Goal: Information Seeking & Learning: Learn about a topic

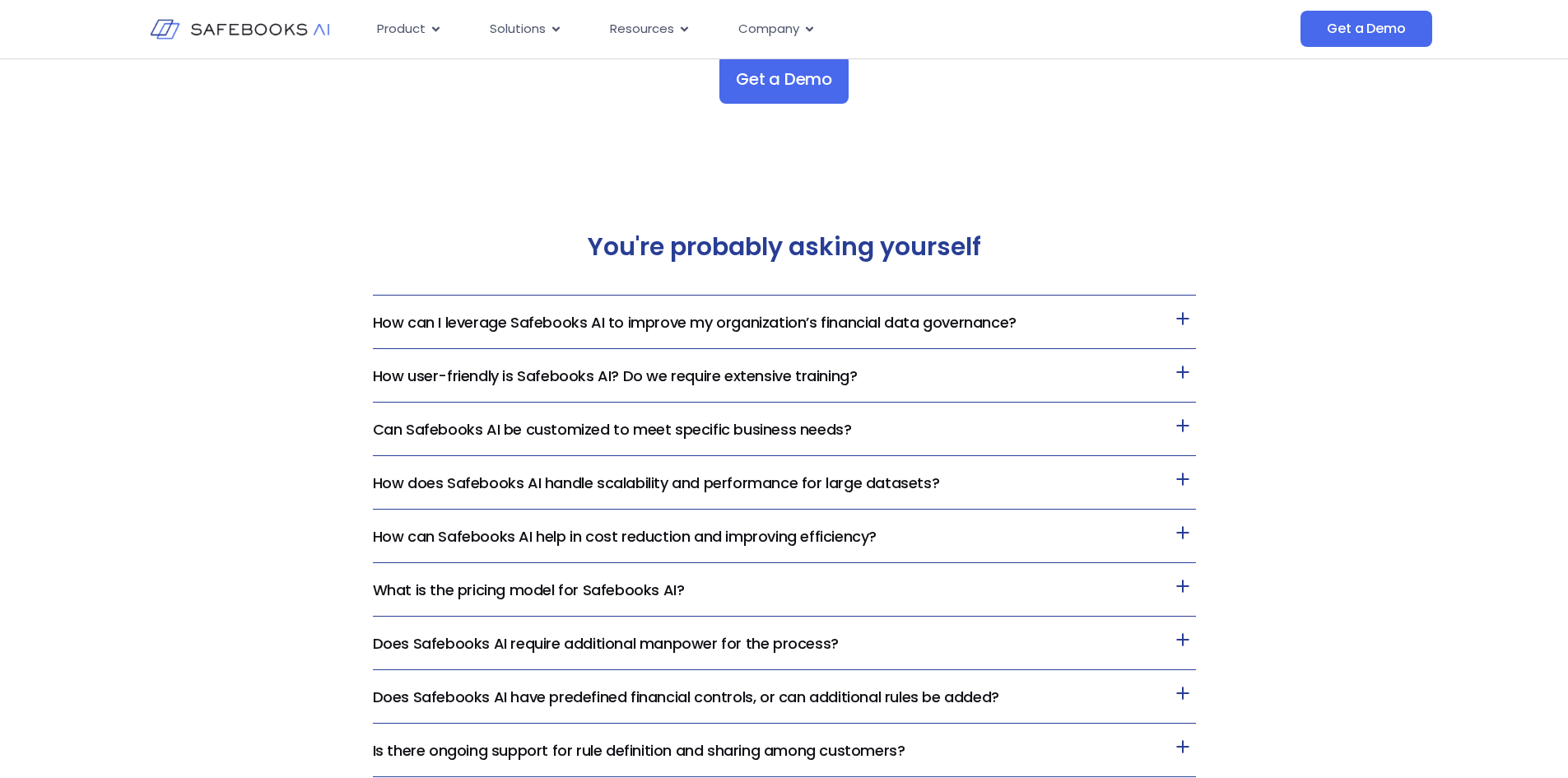
scroll to position [3372, 0]
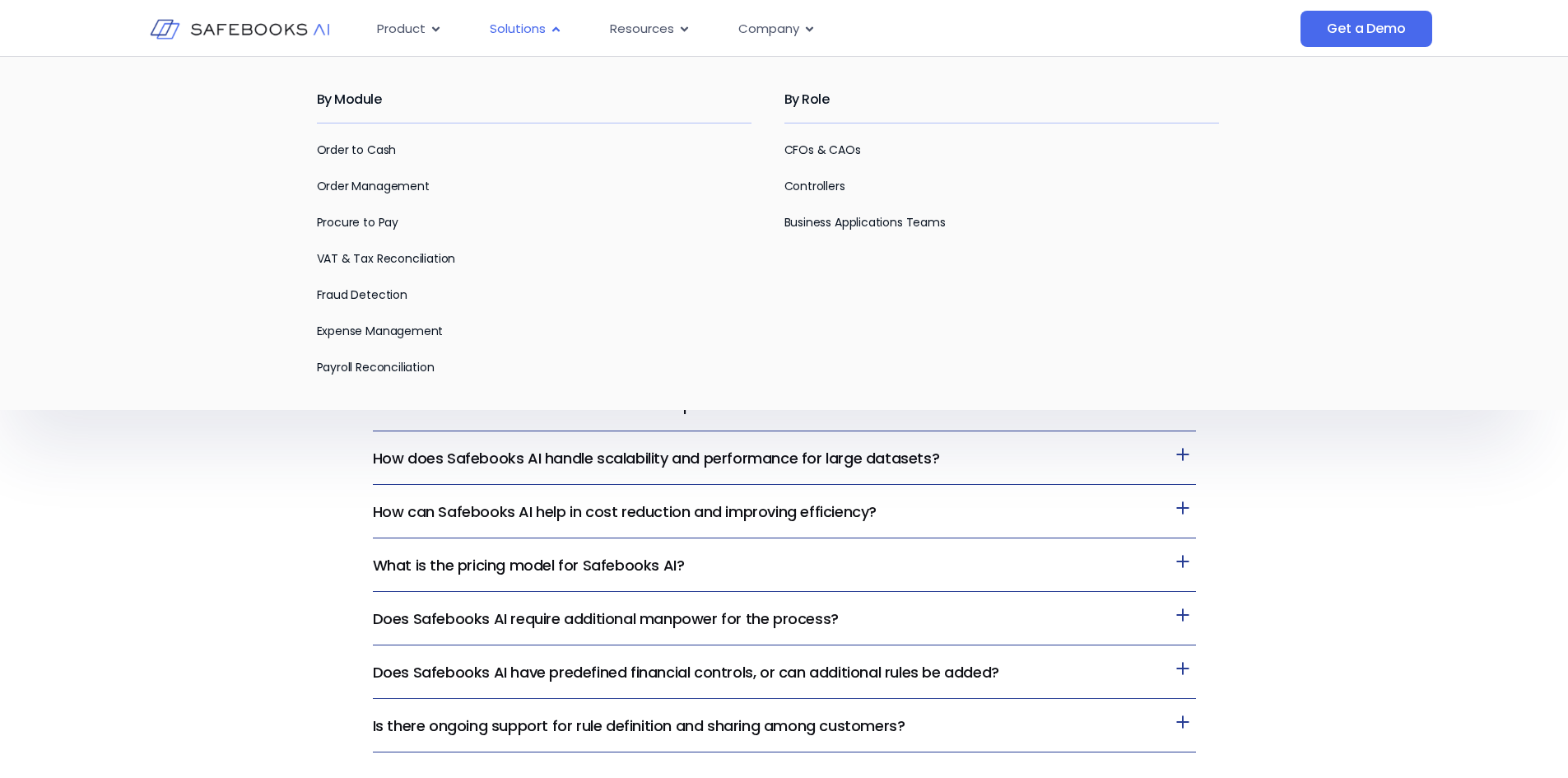
click at [550, 31] on icon "Menu" at bounding box center [556, 29] width 12 height 12
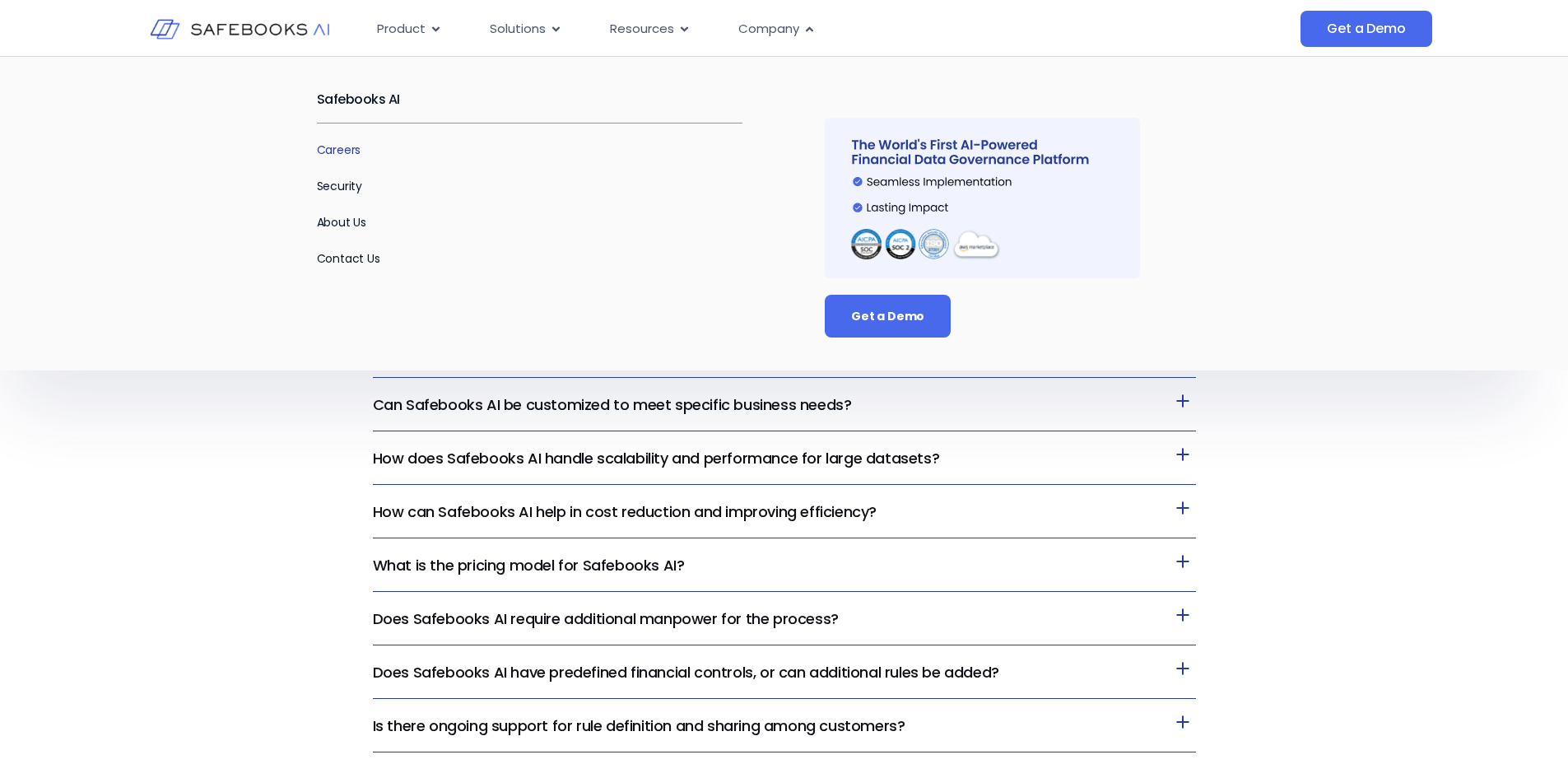
click at [361, 154] on link "Careers" at bounding box center [339, 150] width 44 height 16
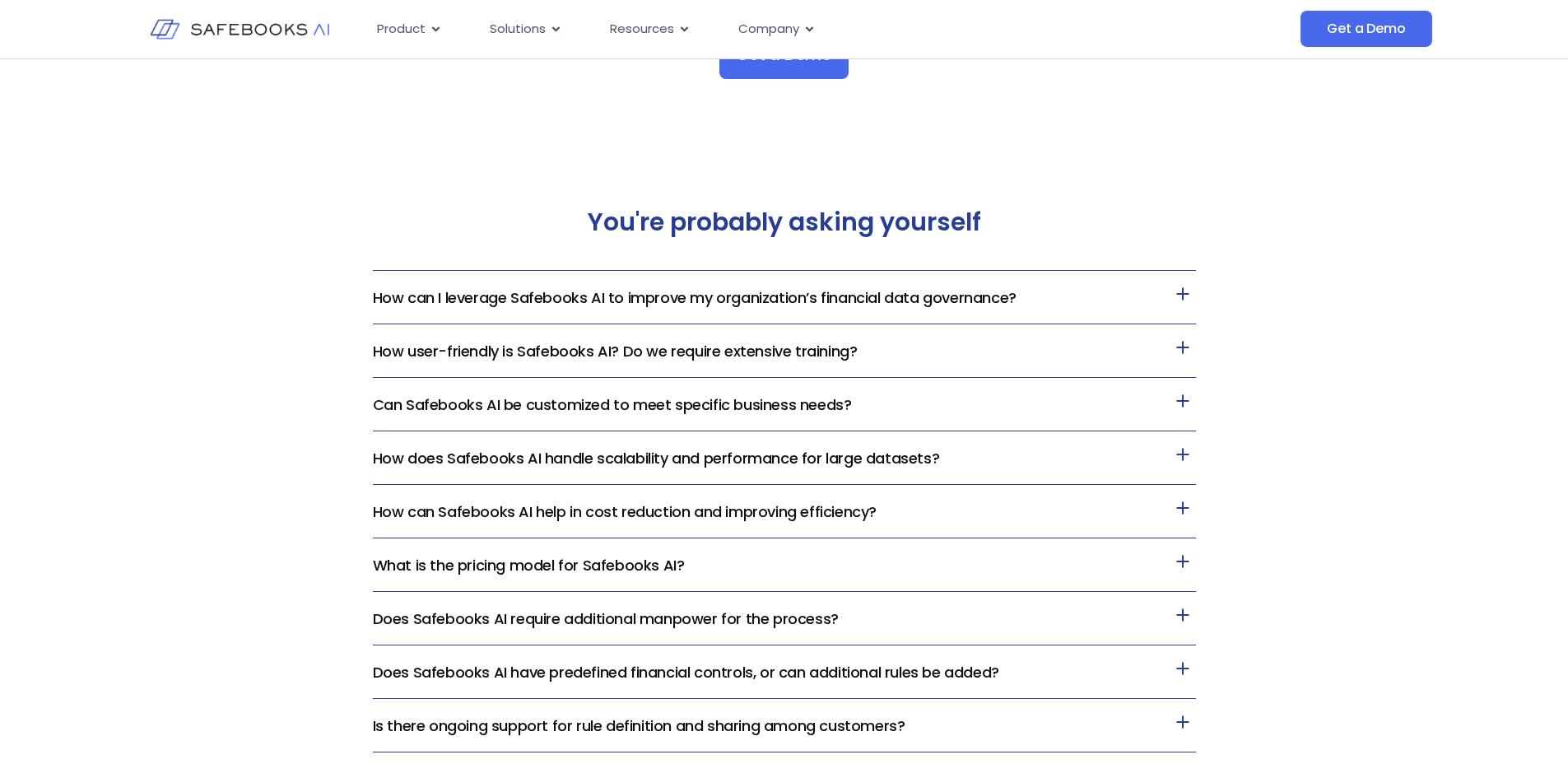
scroll to position [3368, 0]
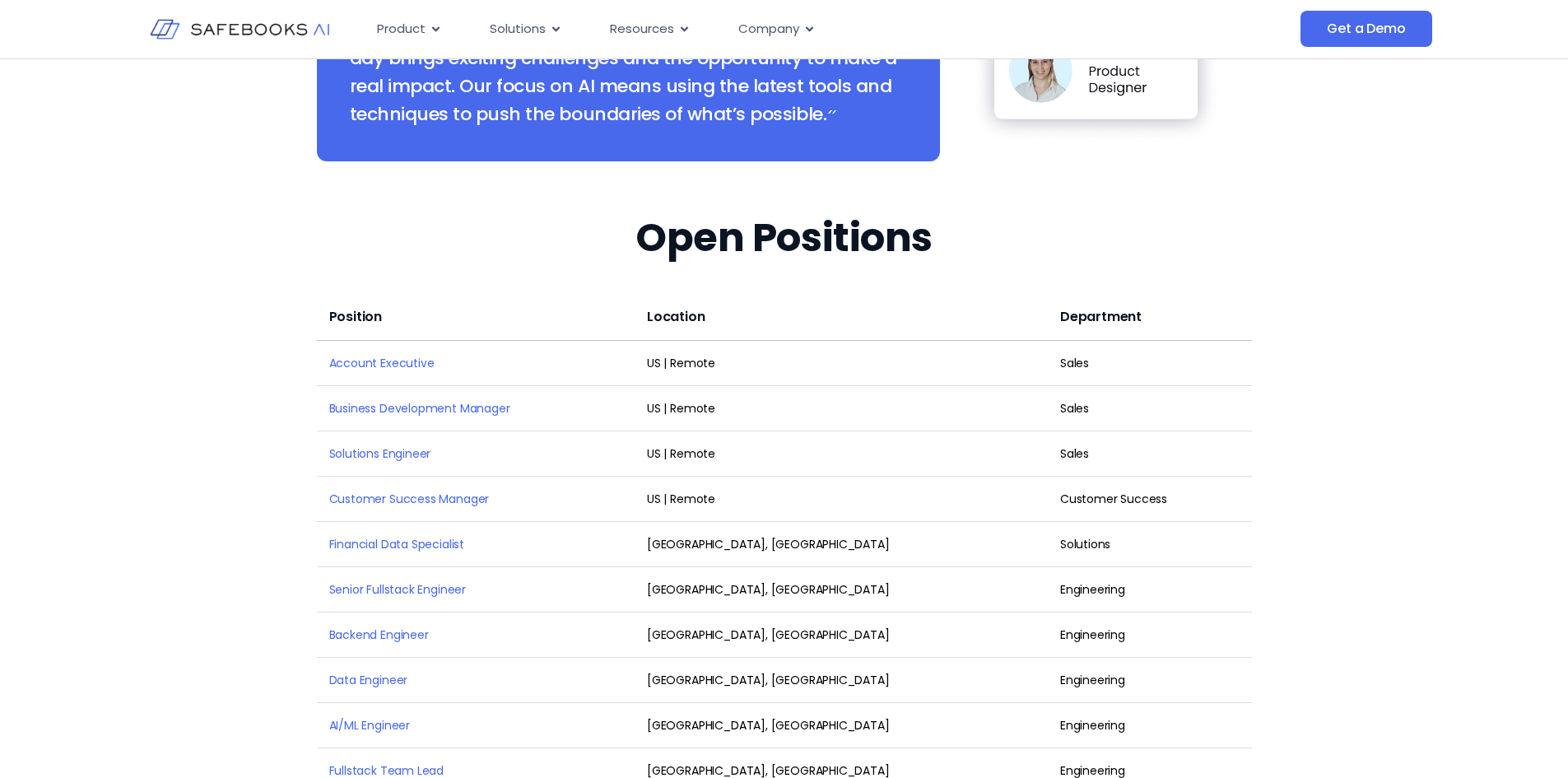
scroll to position [1976, 0]
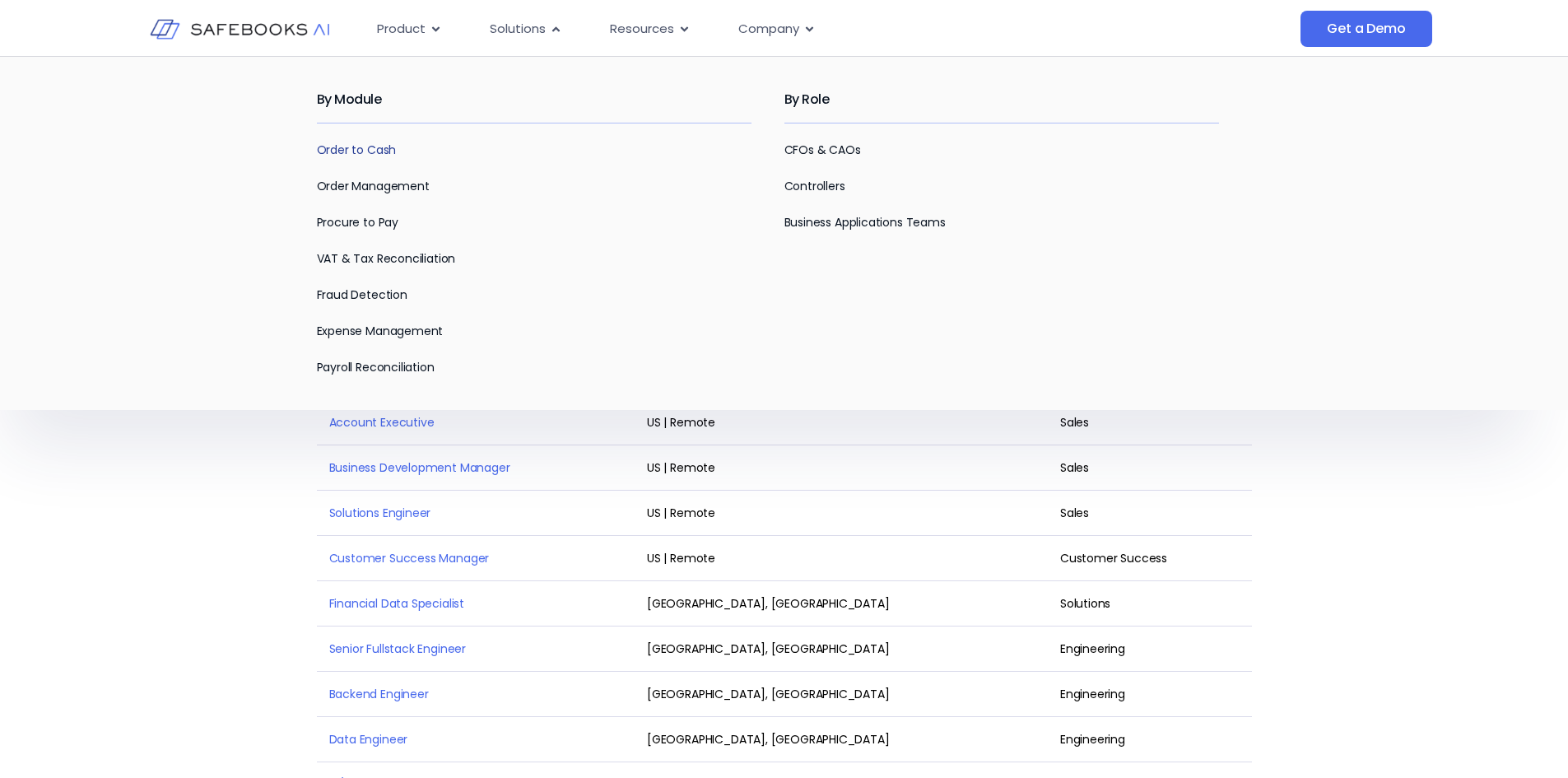
click at [382, 145] on link "Order to Cash" at bounding box center [357, 150] width 80 height 16
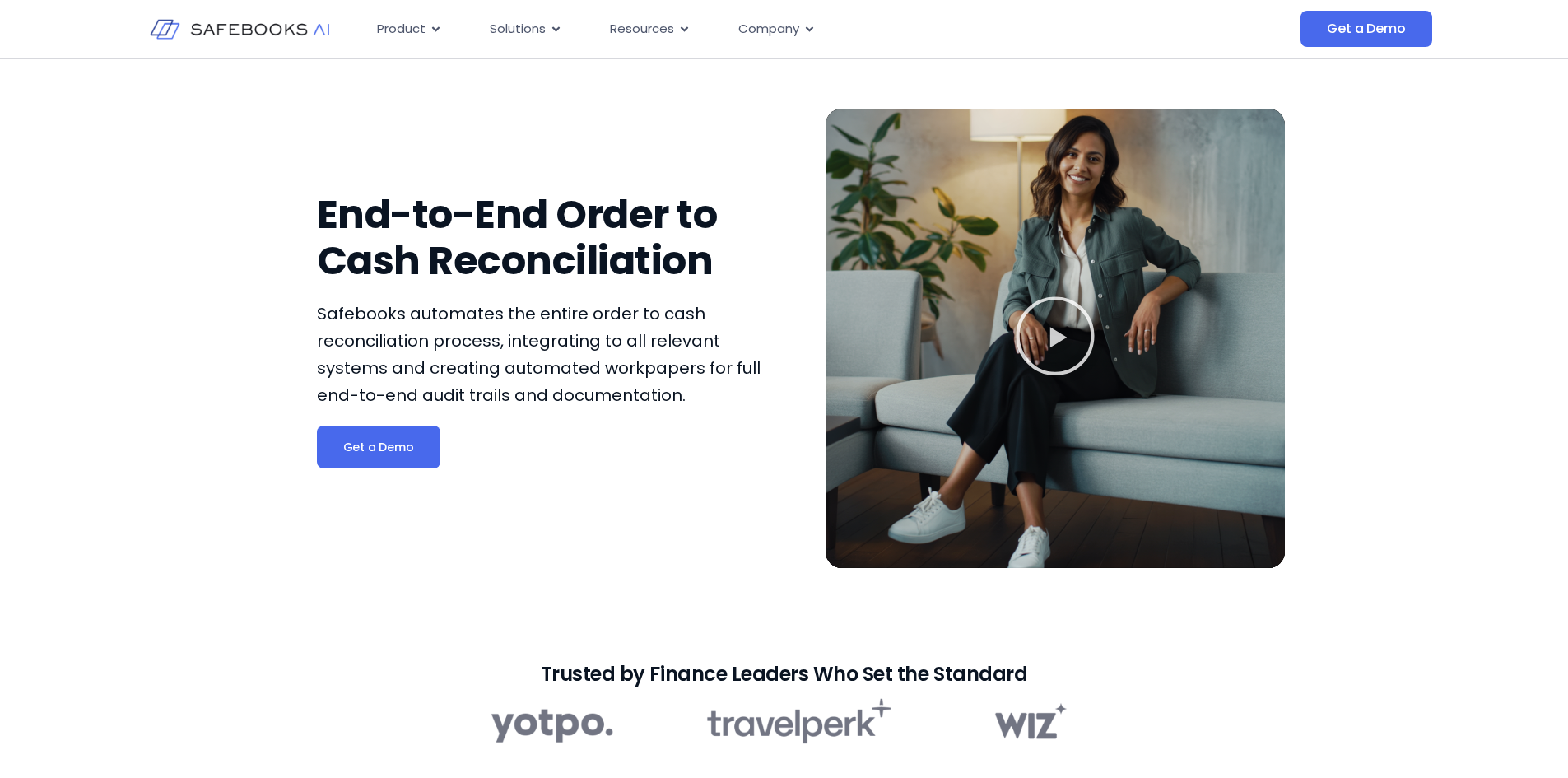
click at [1000, 321] on div at bounding box center [1055, 338] width 459 height 459
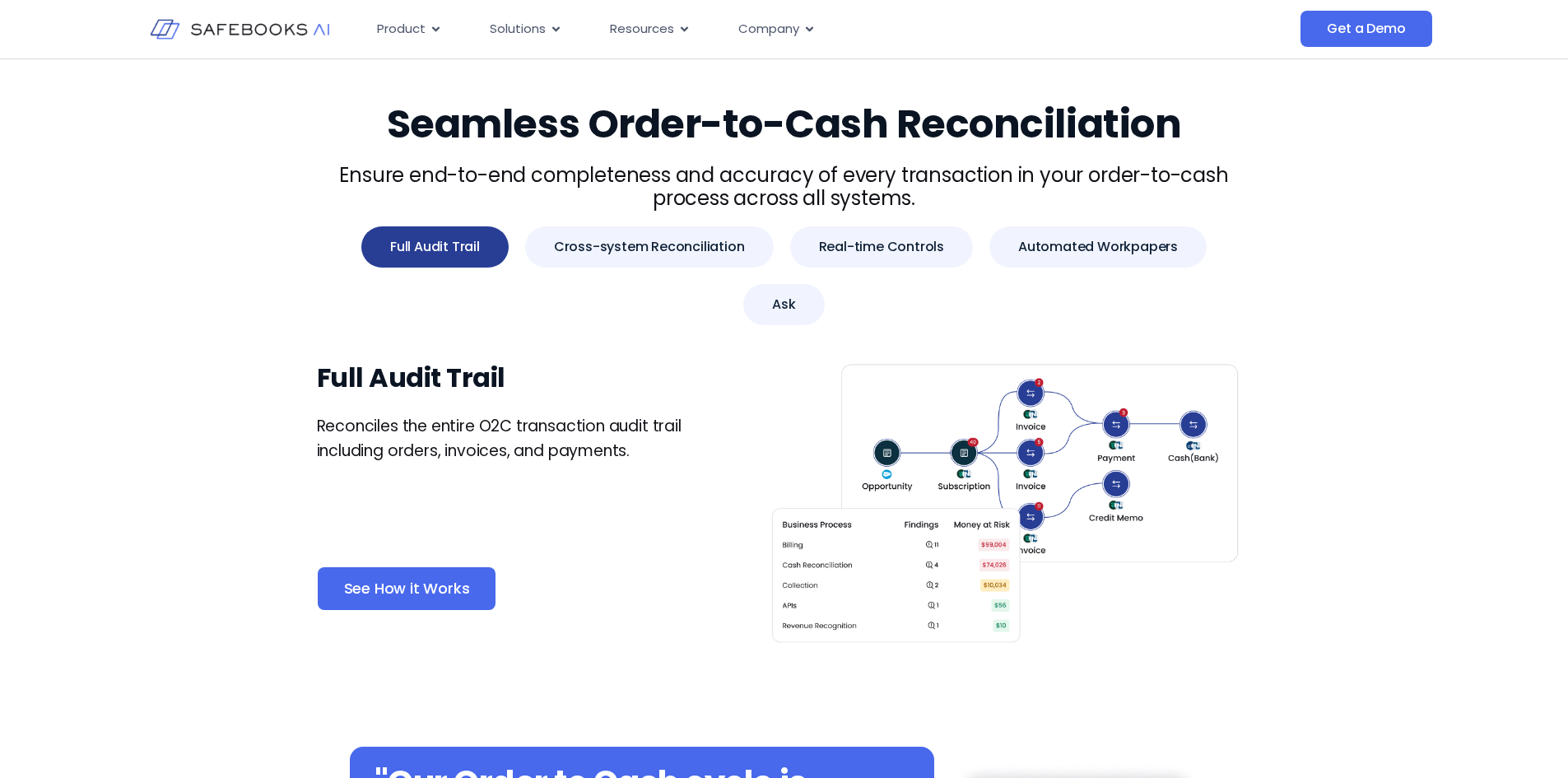
scroll to position [741, 0]
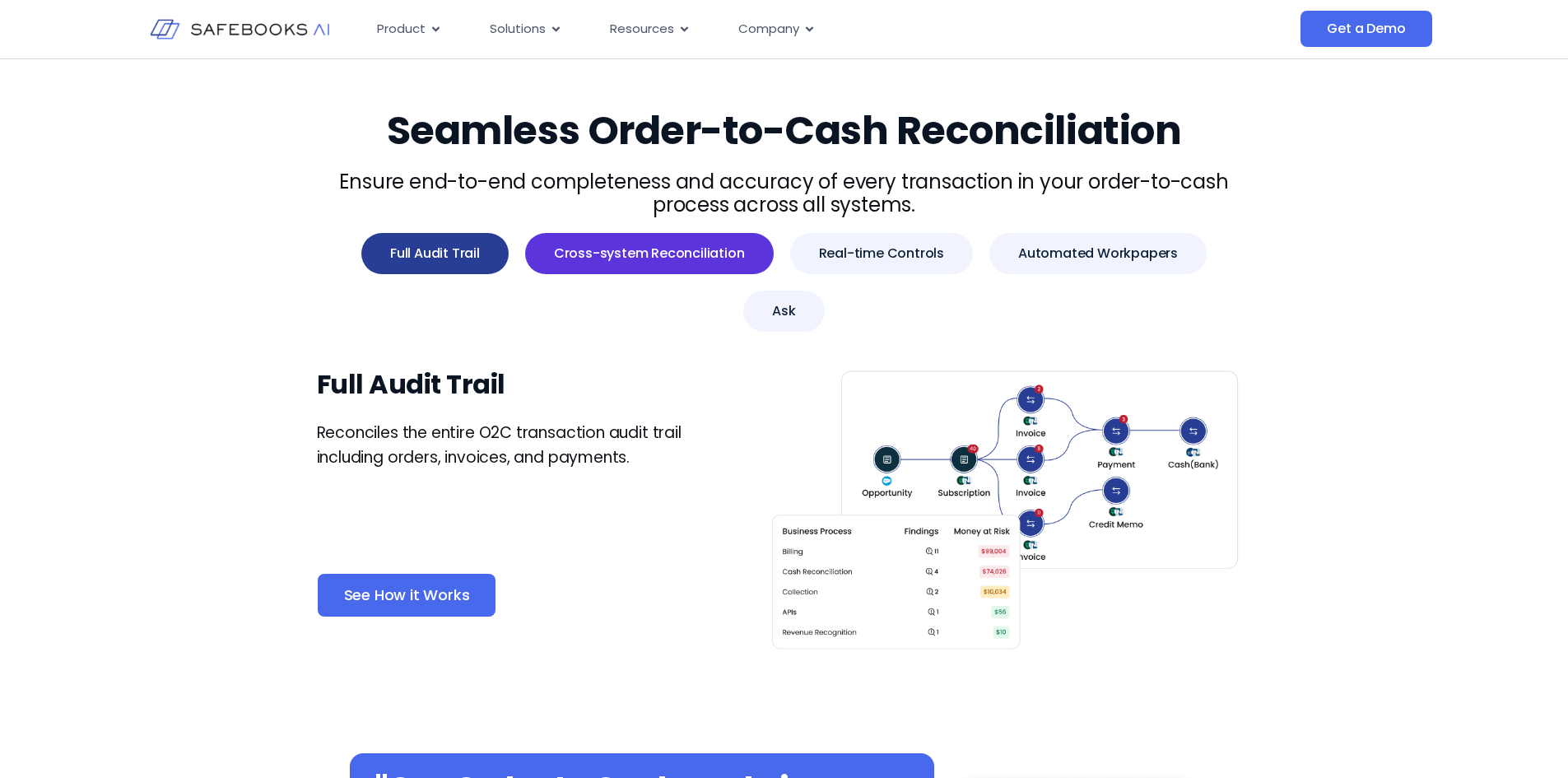
click at [610, 257] on span "Cross-system Reconciliation" at bounding box center [649, 253] width 191 height 16
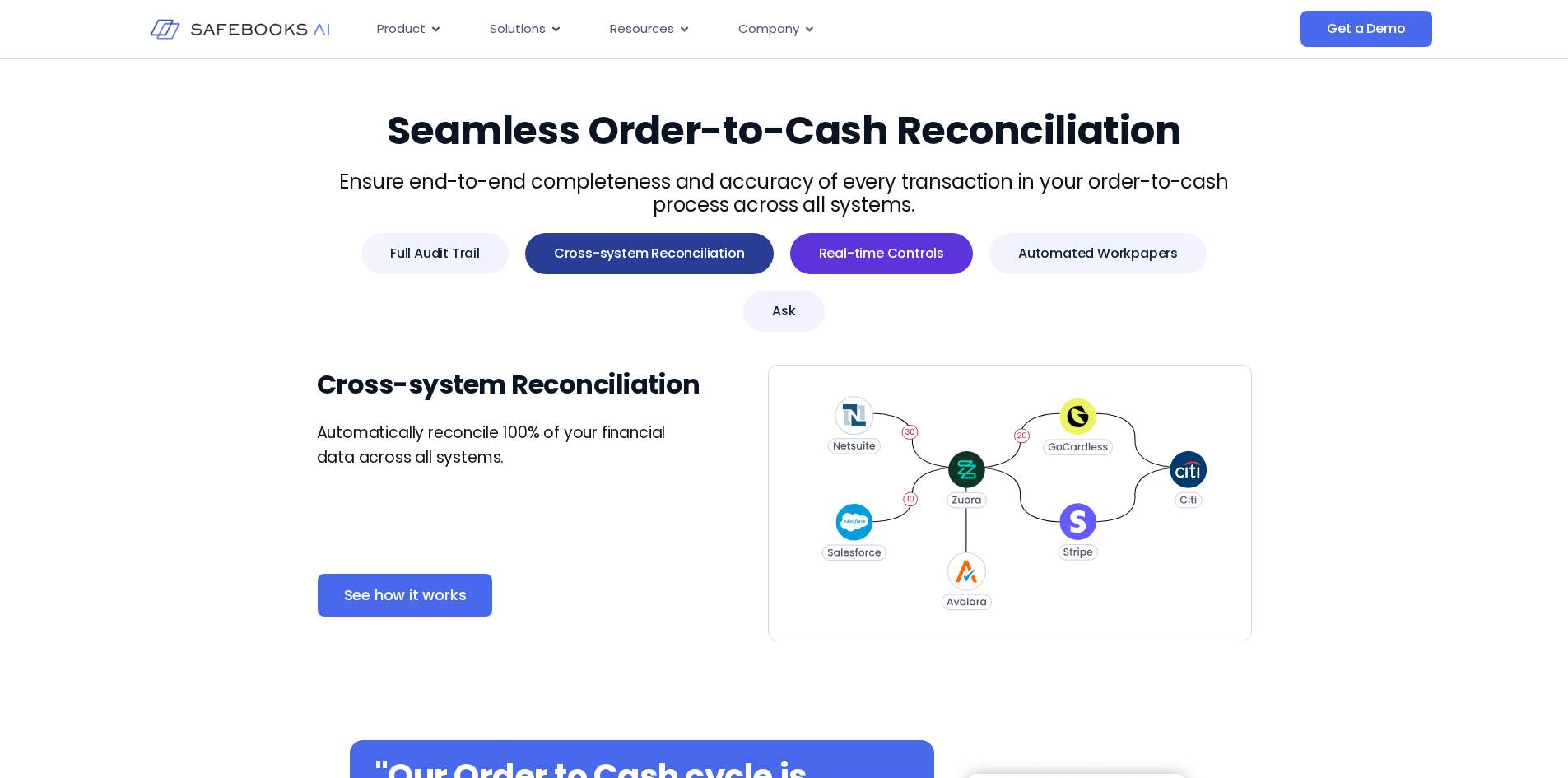
click at [819, 260] on span "Real-time Controls" at bounding box center [881, 253] width 125 height 16
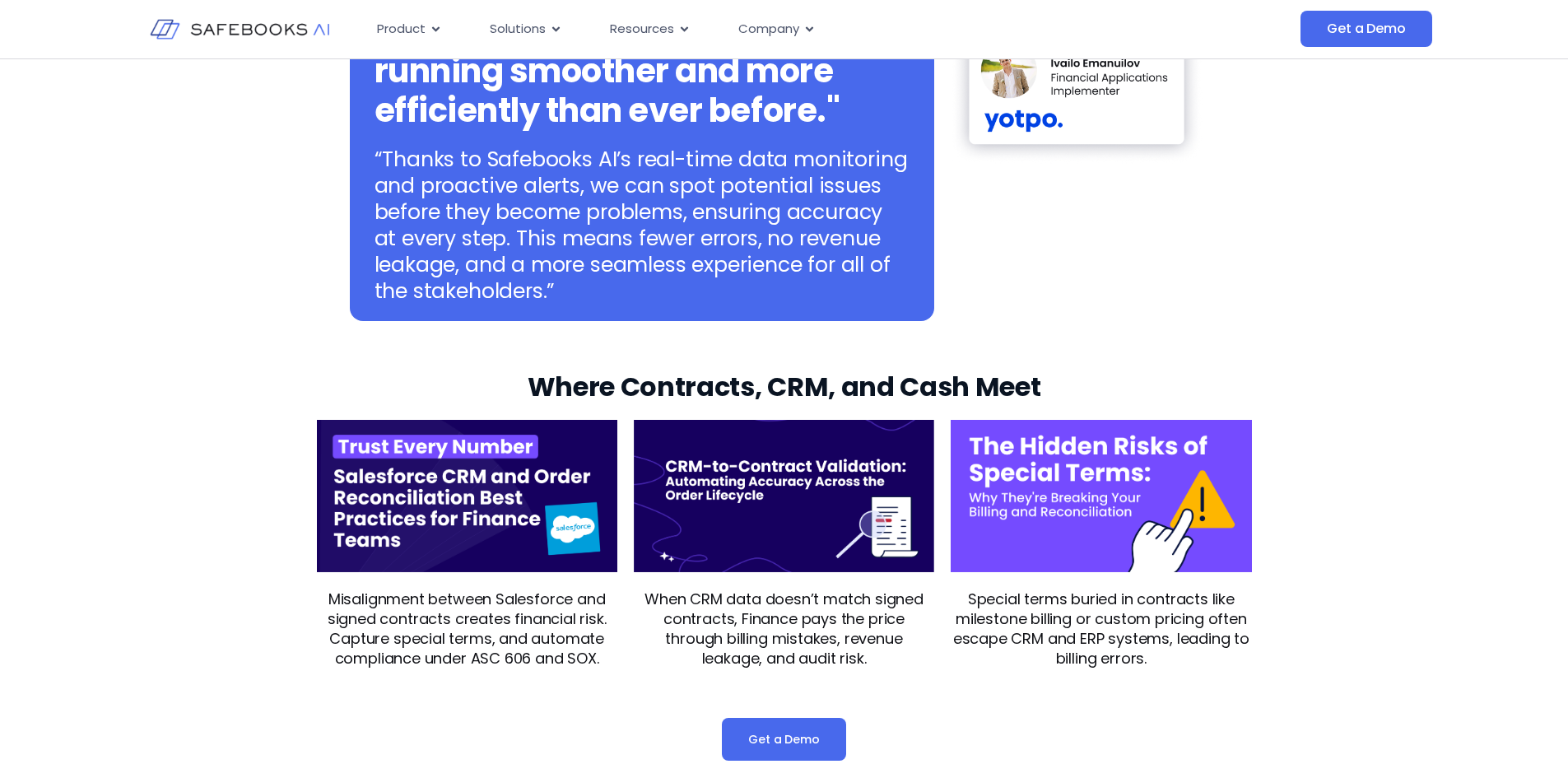
scroll to position [1482, 0]
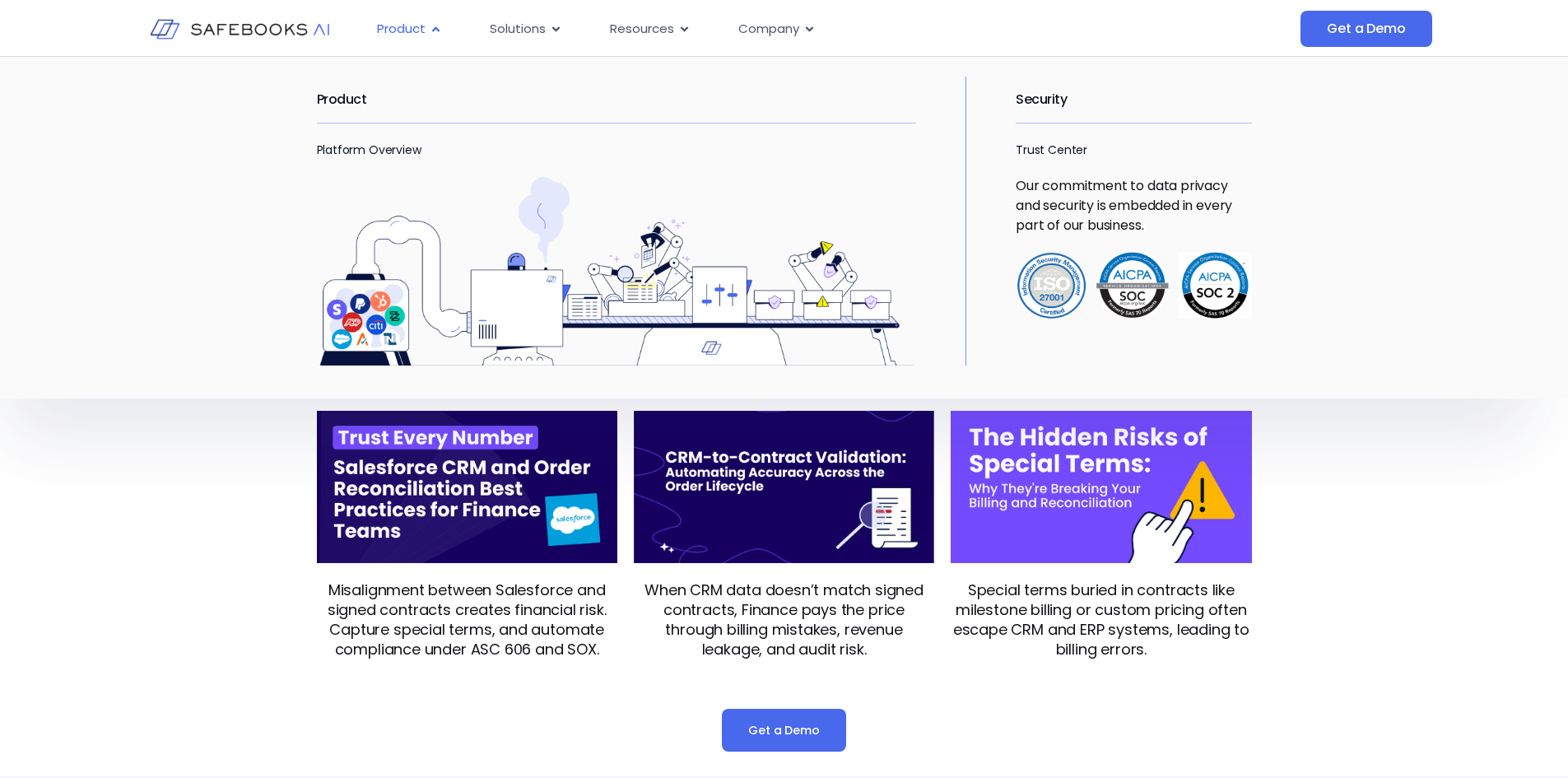
click at [422, 28] on span "Product" at bounding box center [401, 29] width 49 height 19
click at [381, 147] on link "Platform Overview" at bounding box center [369, 150] width 104 height 16
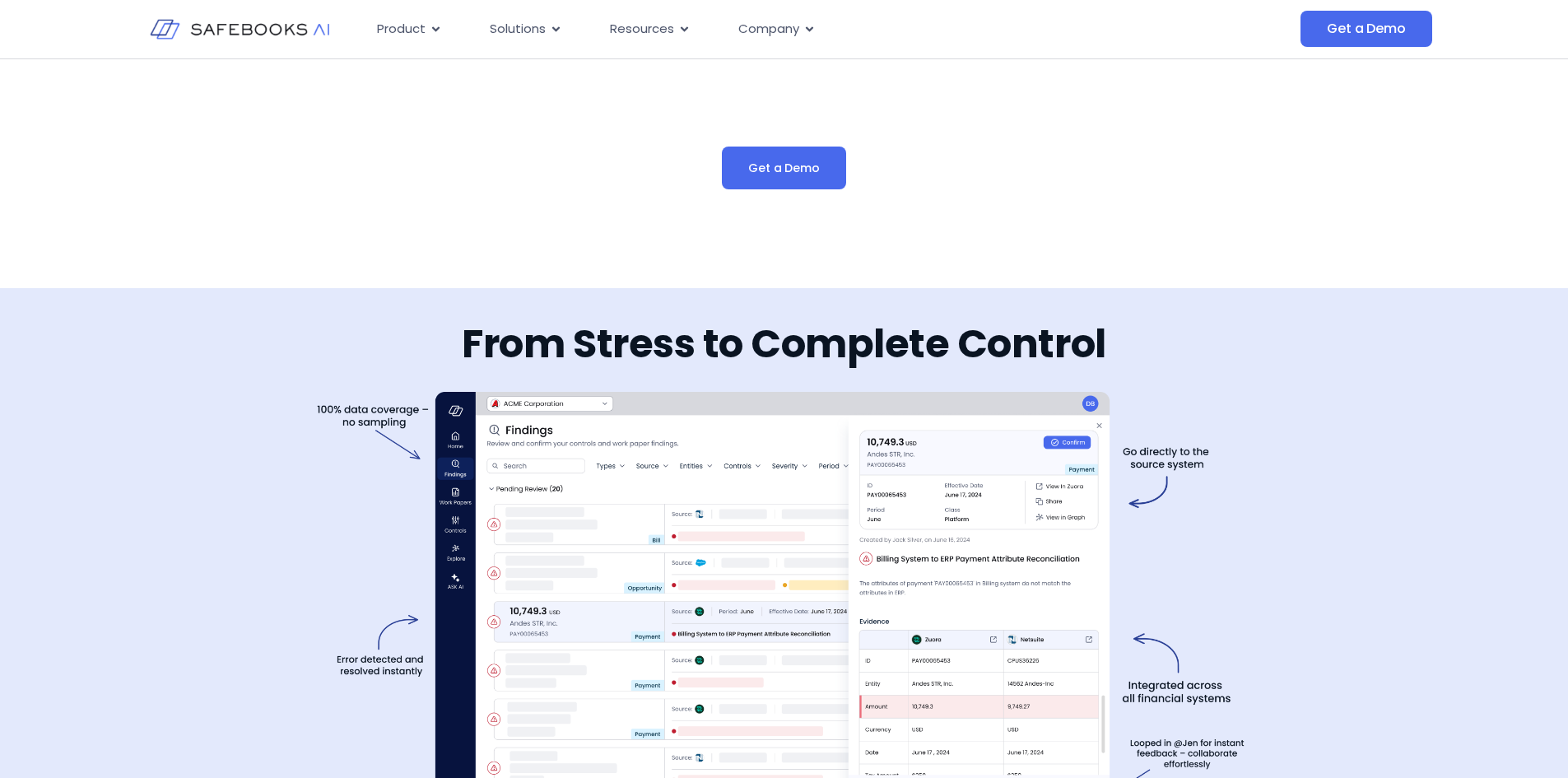
scroll to position [2799, 0]
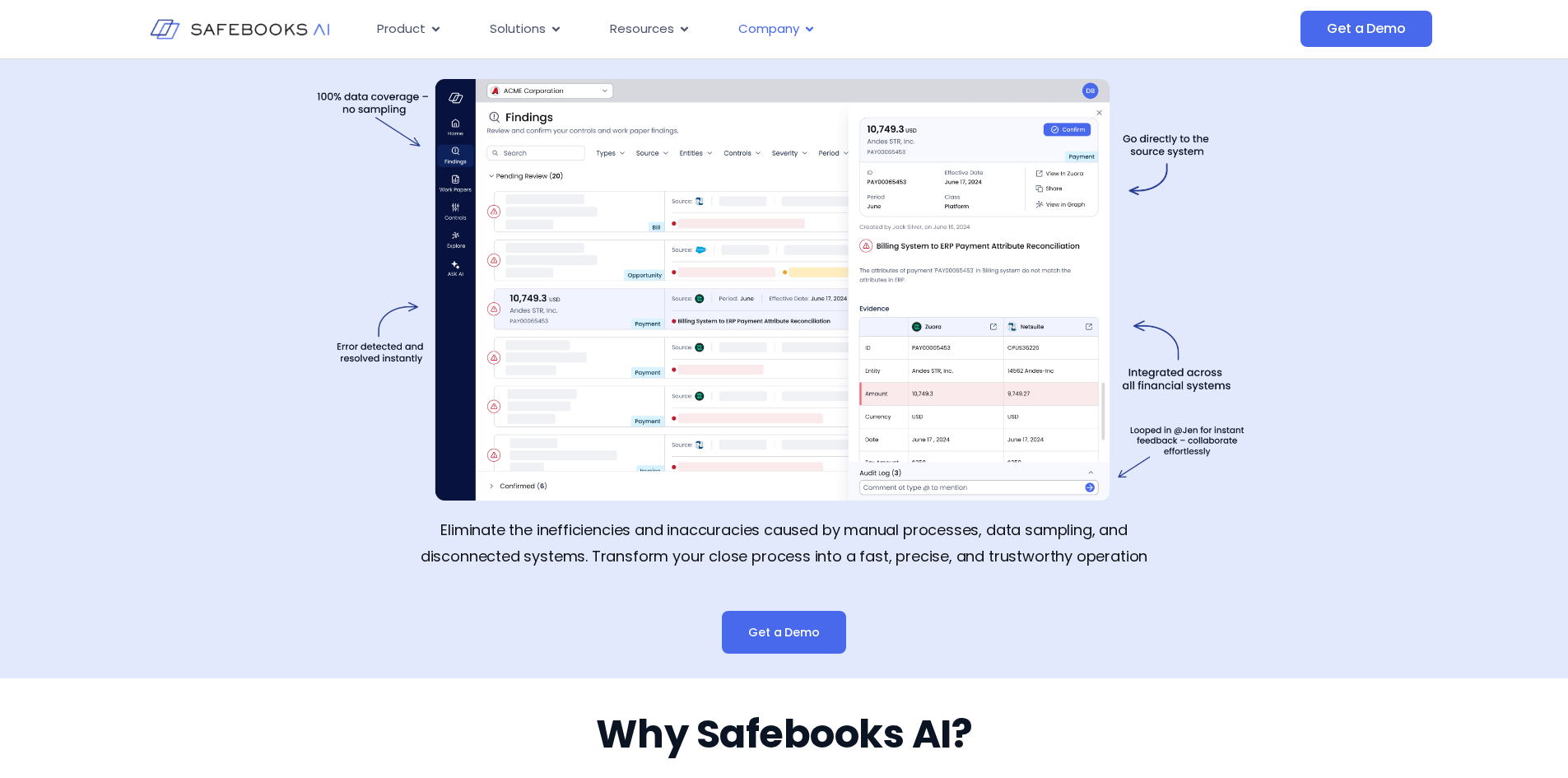
drag, startPoint x: 860, startPoint y: 281, endPoint x: 781, endPoint y: 14, distance: 278.4
click at [781, 14] on div "Product Close Product Open Product Product Platform Overview Security Trust Cen…" at bounding box center [774, 29] width 1317 height 58
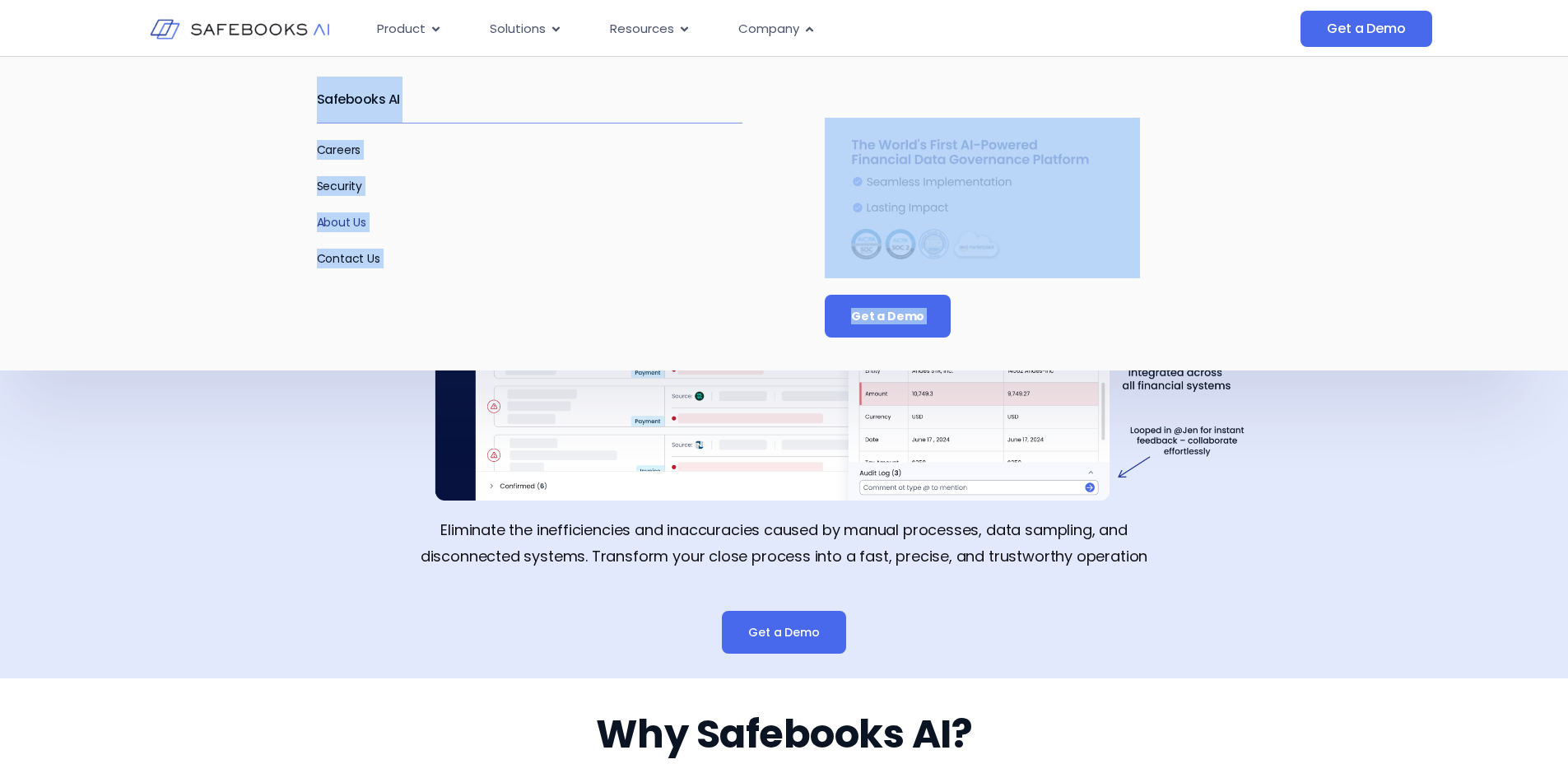
click at [356, 221] on link "About Us" at bounding box center [342, 221] width 50 height 16
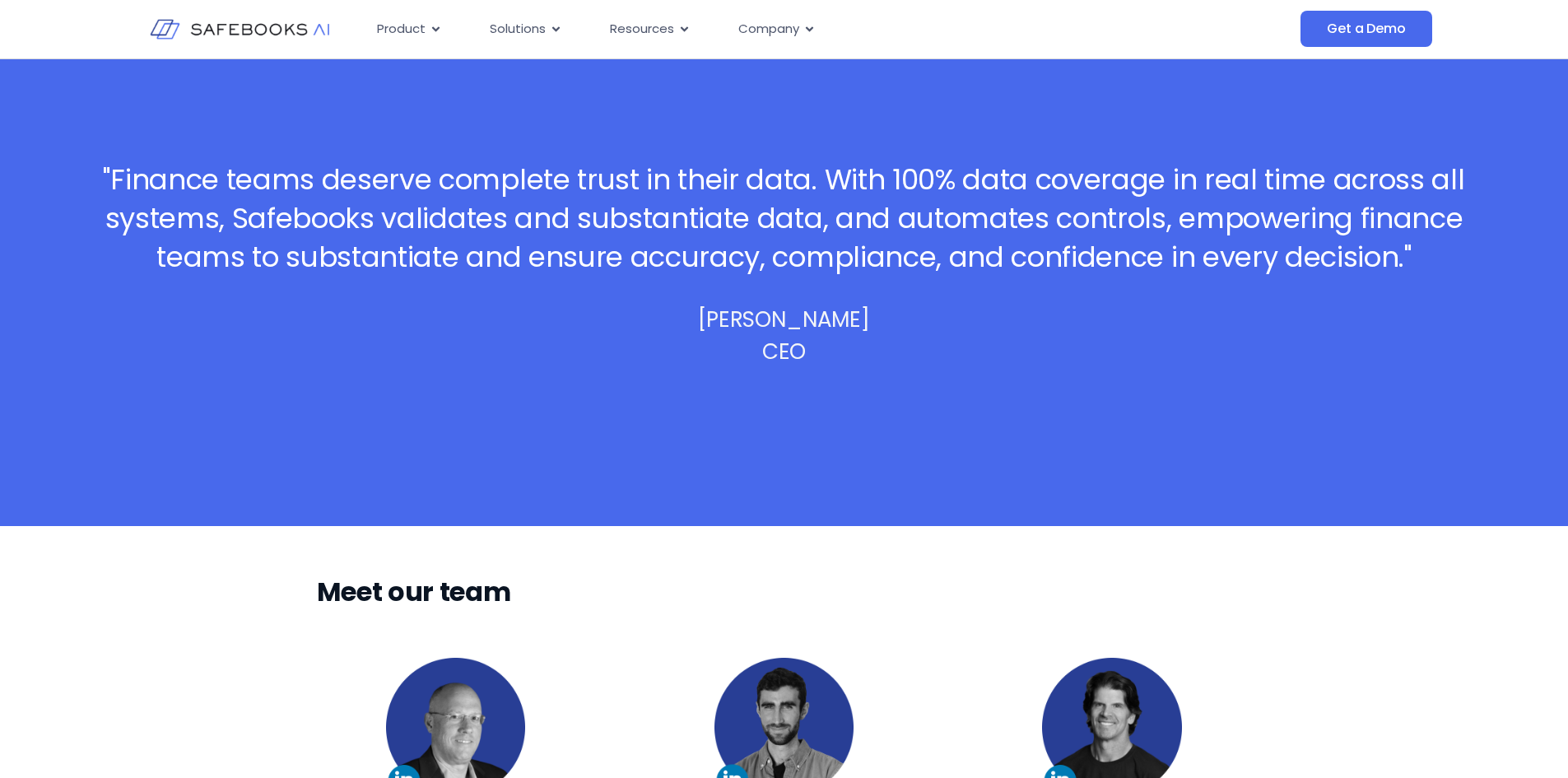
scroll to position [905, 0]
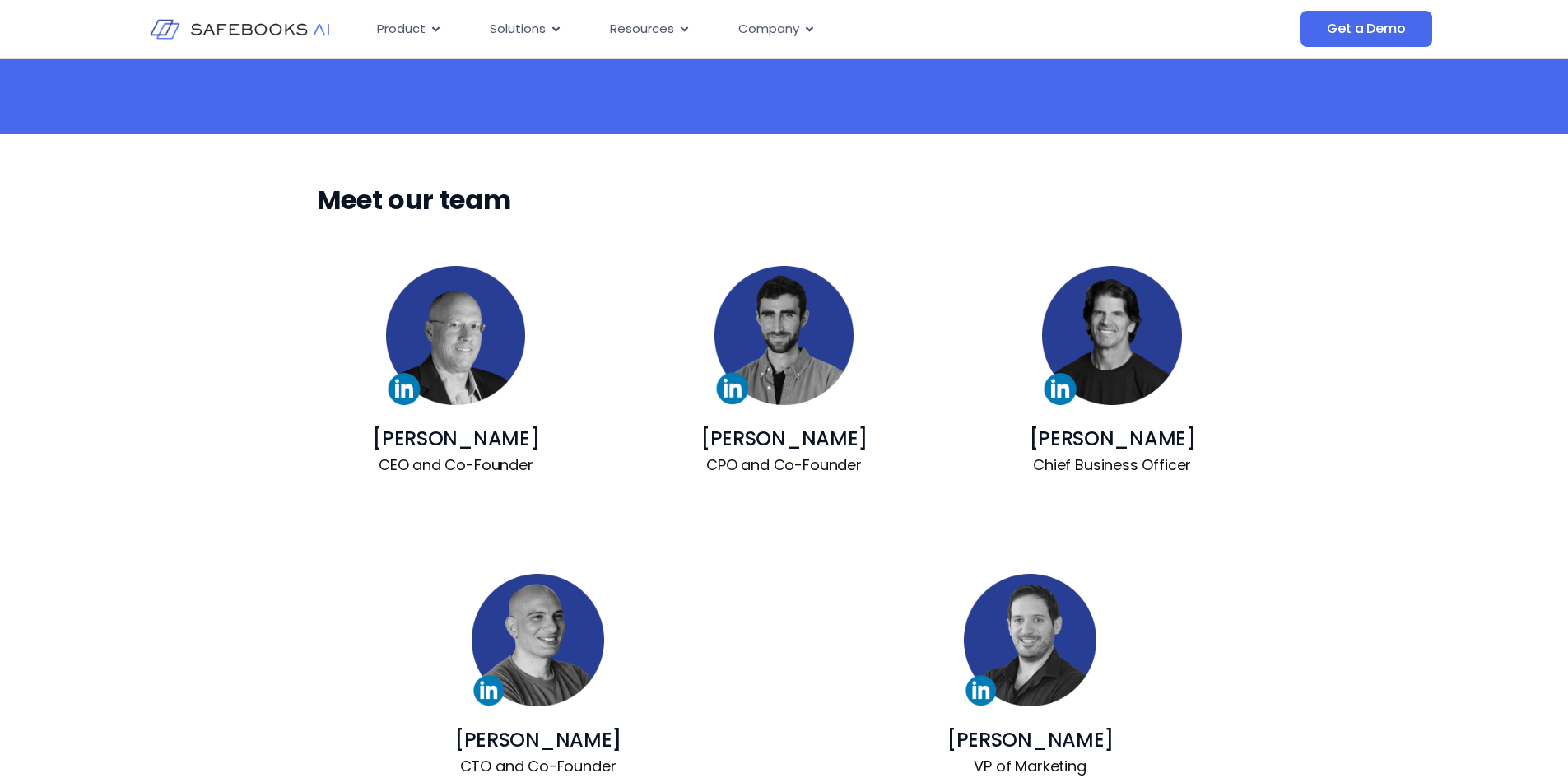
click at [498, 343] on img at bounding box center [456, 335] width 139 height 139
click at [1118, 434] on link "Steve Sovik" at bounding box center [1112, 439] width 167 height 27
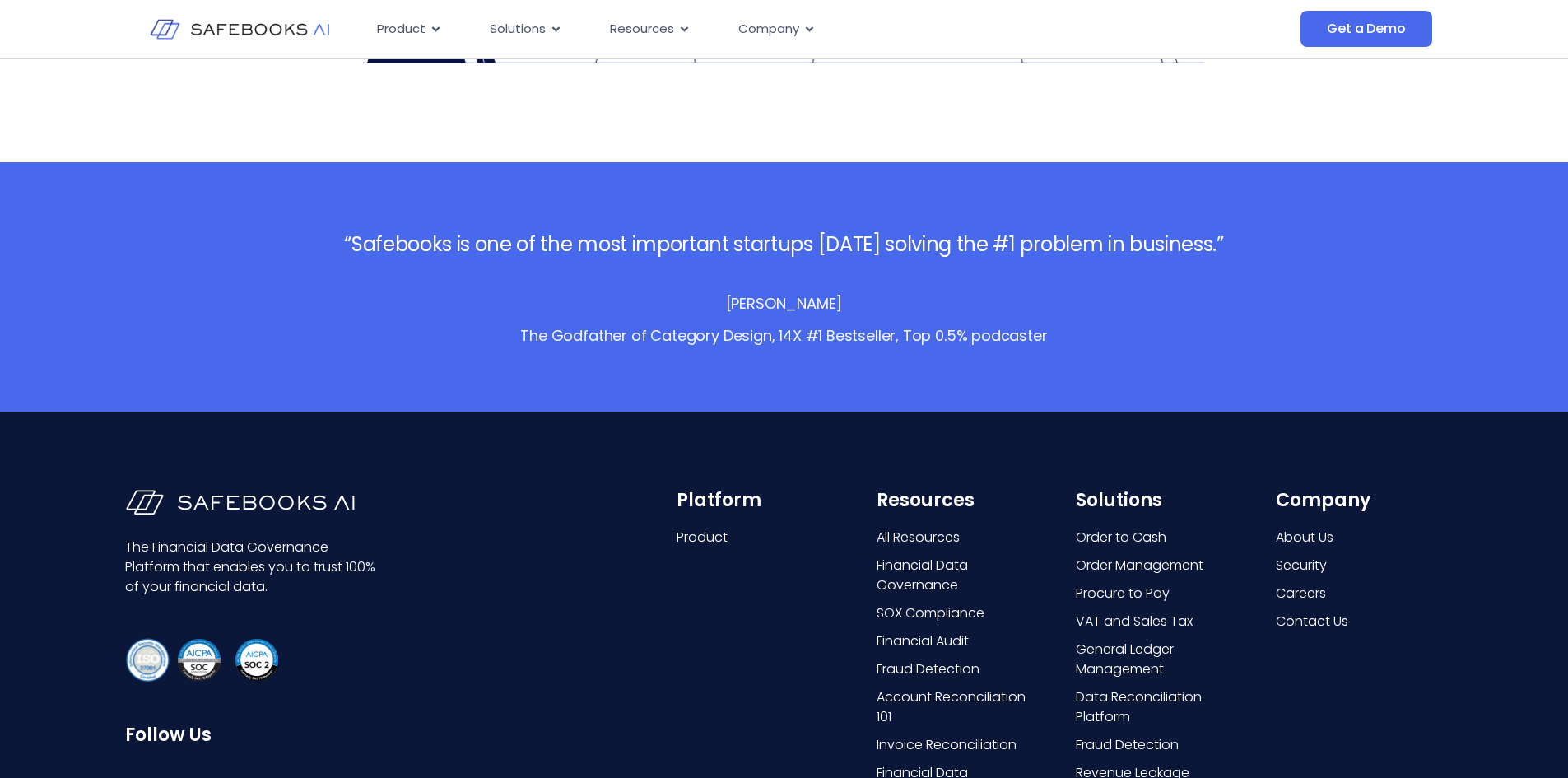
scroll to position [3324, 0]
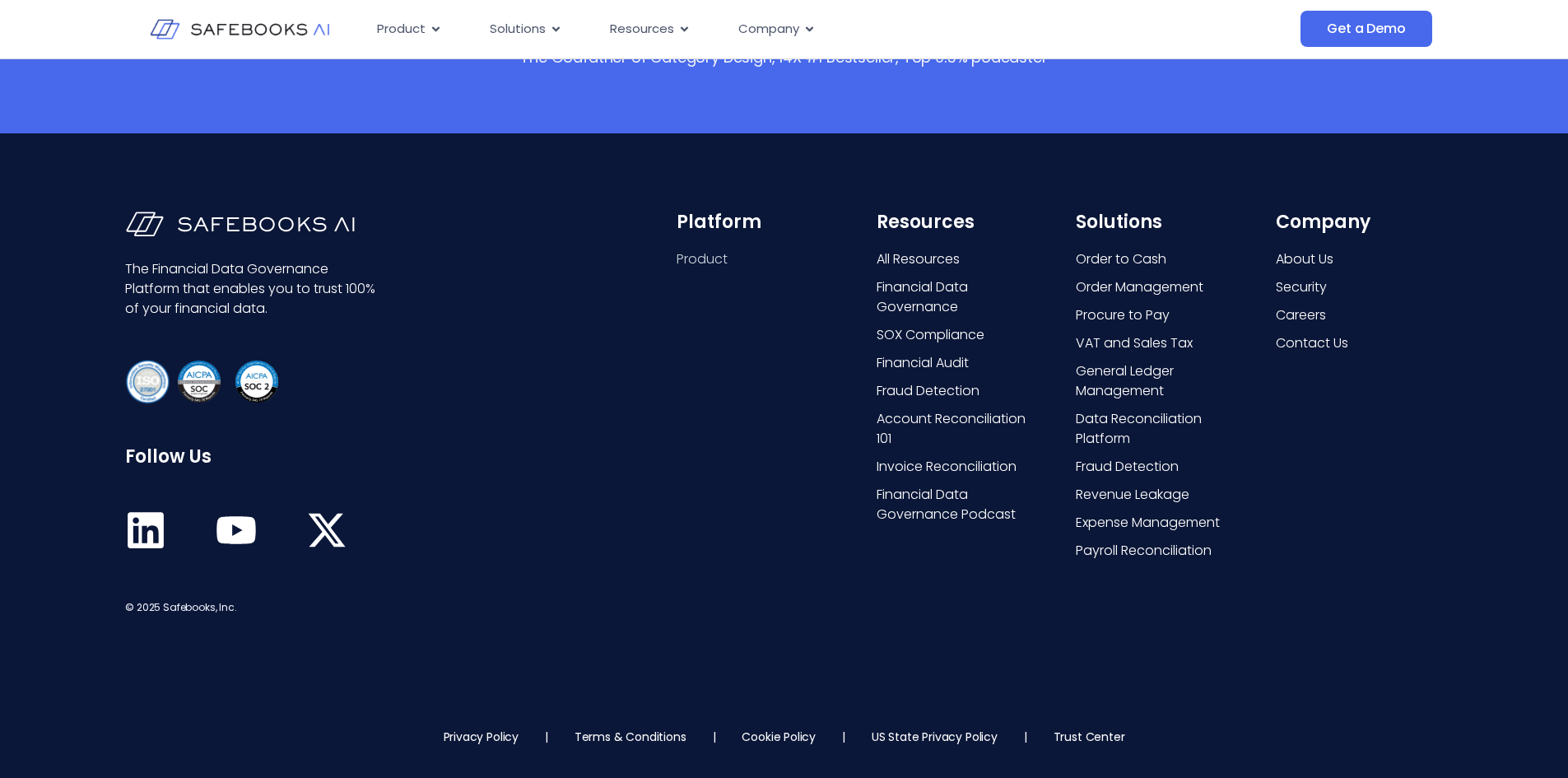
click at [708, 256] on span "Product" at bounding box center [702, 259] width 51 height 20
